Goal: Learn about a topic

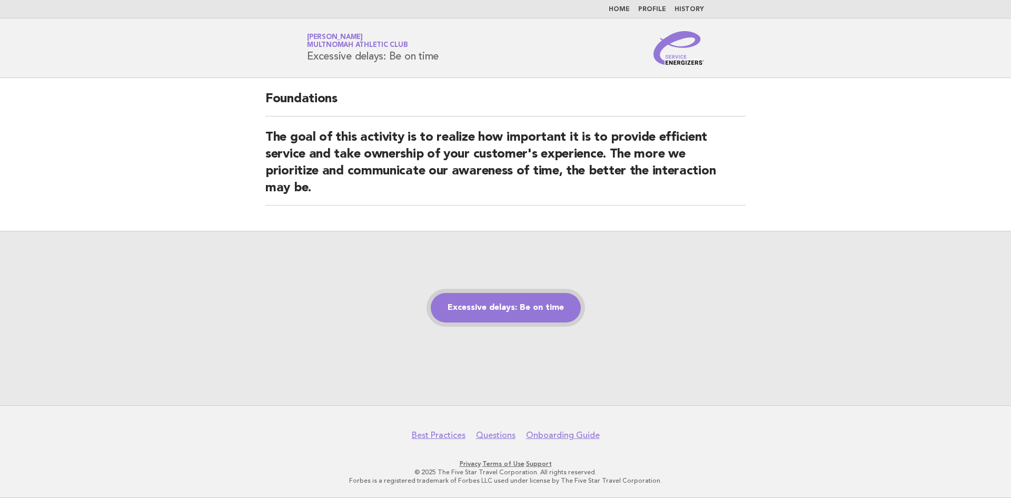
click at [487, 302] on link "Excessive delays: Be on time" at bounding box center [506, 307] width 150 height 29
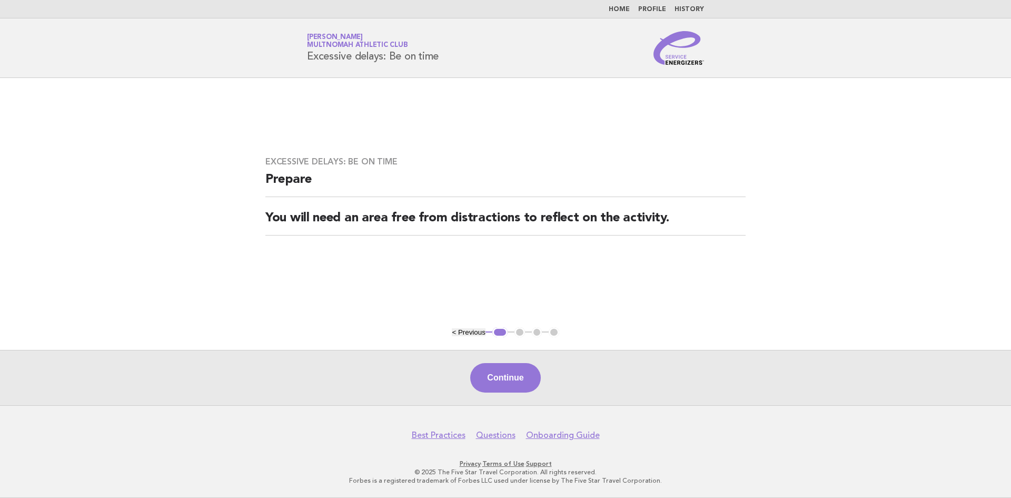
click at [511, 373] on button "Continue" at bounding box center [505, 377] width 70 height 29
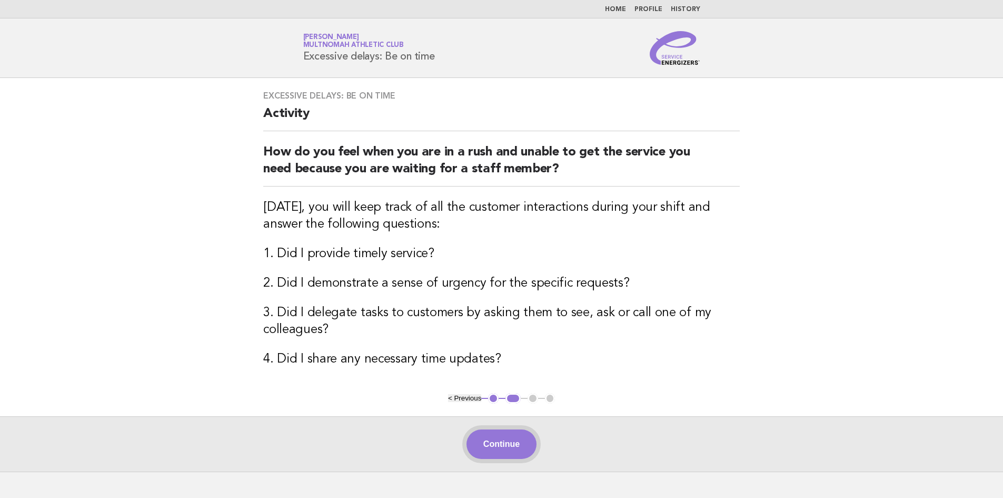
click at [520, 453] on button "Continue" at bounding box center [502, 443] width 70 height 29
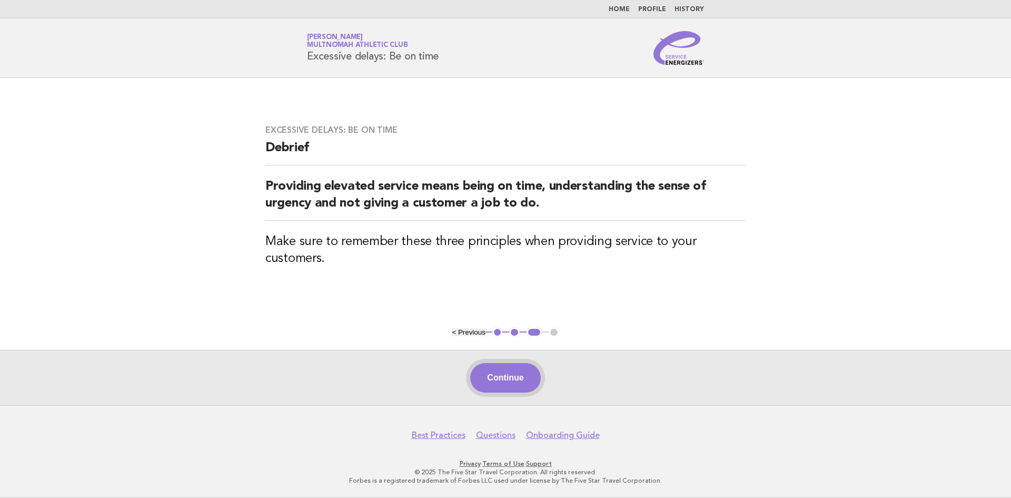
click at [503, 381] on button "Continue" at bounding box center [505, 377] width 70 height 29
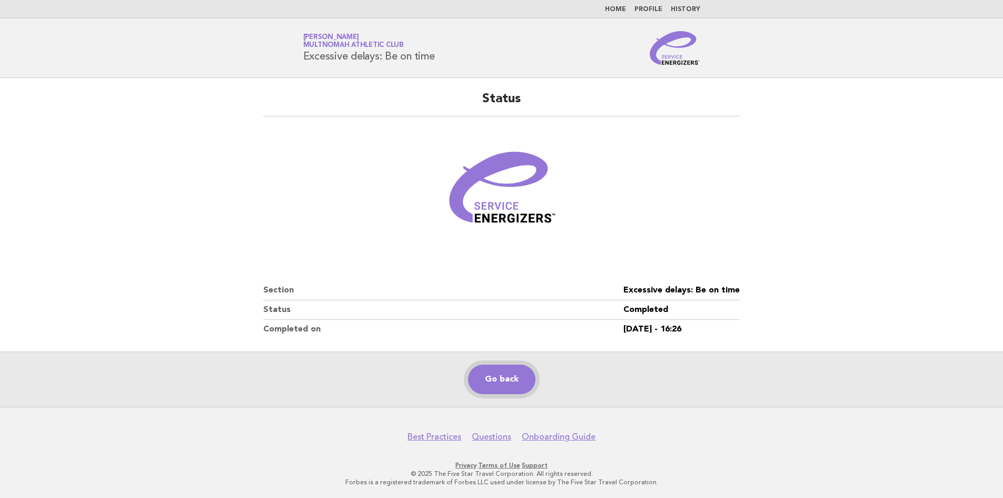
click at [503, 384] on link "Go back" at bounding box center [501, 378] width 67 height 29
